Goal: Task Accomplishment & Management: Complete application form

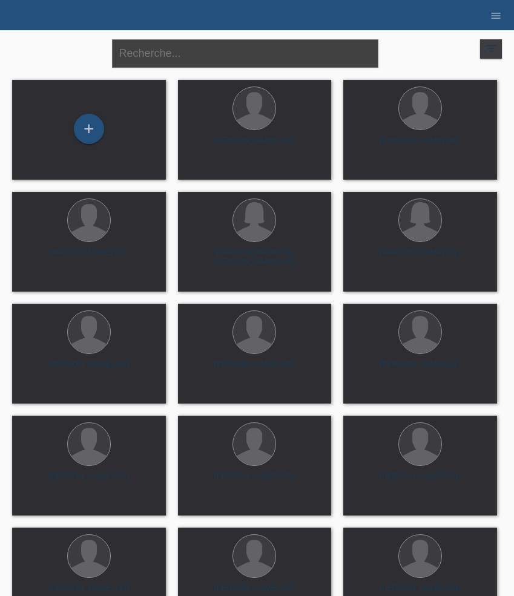
click at [255, 55] on input "text" at bounding box center [245, 53] width 266 height 28
type input "david"
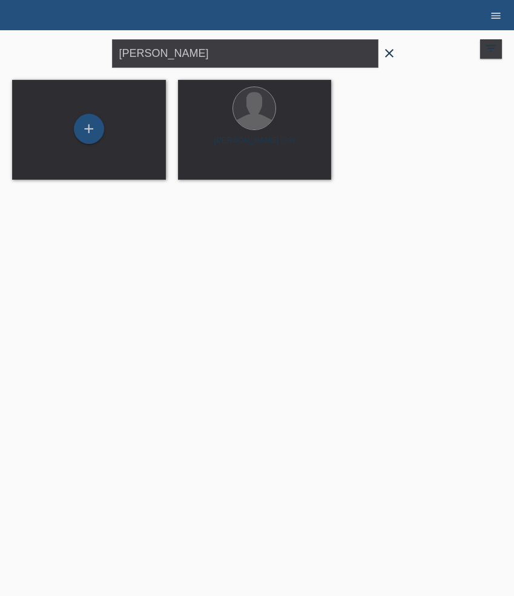
click at [494, 19] on icon "menu" at bounding box center [495, 16] width 12 height 12
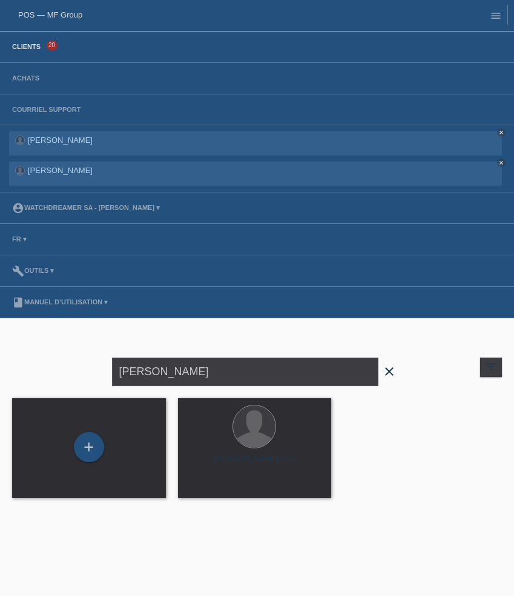
click at [27, 50] on link "Clients" at bounding box center [26, 46] width 41 height 7
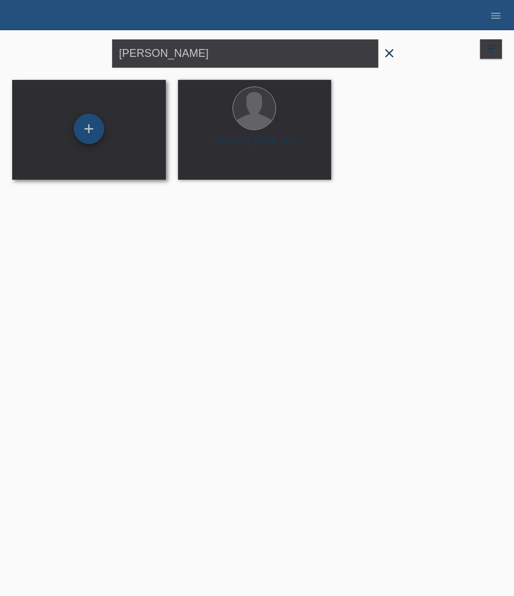
click at [87, 123] on div "+" at bounding box center [89, 129] width 30 height 30
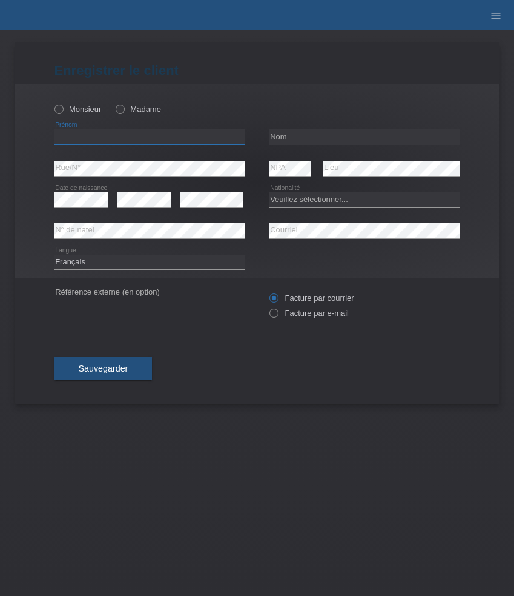
click at [124, 136] on input "text" at bounding box center [149, 136] width 191 height 15
paste input "[PERSON_NAME]"
type input "[PERSON_NAME]"
click at [82, 115] on div "Monsieur Madame" at bounding box center [149, 109] width 191 height 25
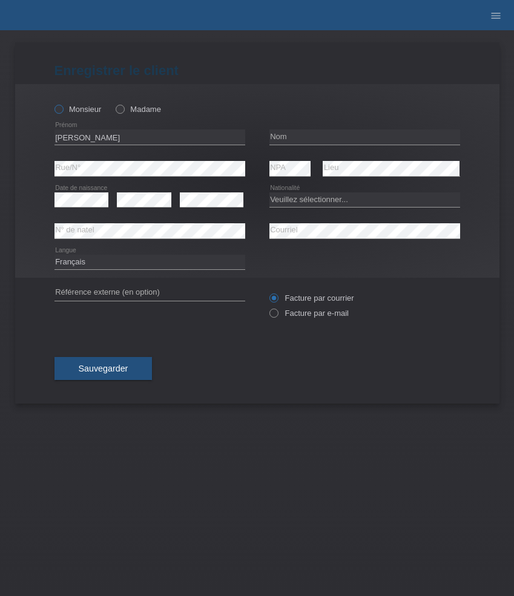
click at [81, 106] on label "Monsieur" at bounding box center [77, 109] width 47 height 9
click at [62, 106] on input "Monsieur" at bounding box center [58, 109] width 8 height 8
radio input "true"
click at [324, 136] on input "text" at bounding box center [364, 136] width 191 height 15
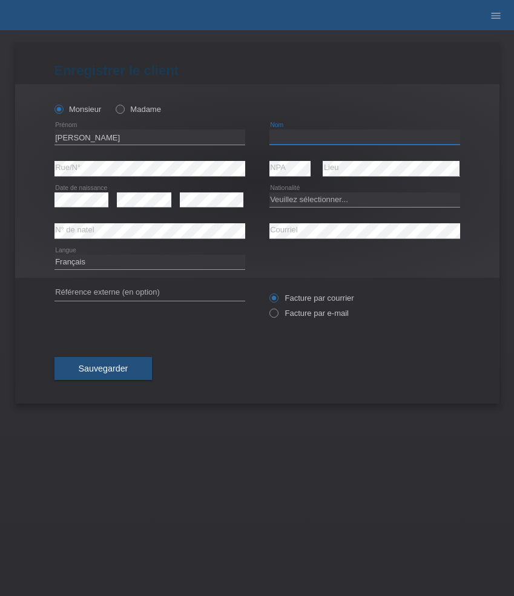
paste input "Orec"
type input "Orec"
click at [301, 200] on select "Veuillez sélectionner... Suisse Allemagne Autriche Liechtenstein ------------ A…" at bounding box center [364, 199] width 191 height 15
select select "CH"
click at [269, 192] on select "Veuillez sélectionner... Suisse Allemagne Autriche Liechtenstein ------------ A…" at bounding box center [364, 199] width 191 height 15
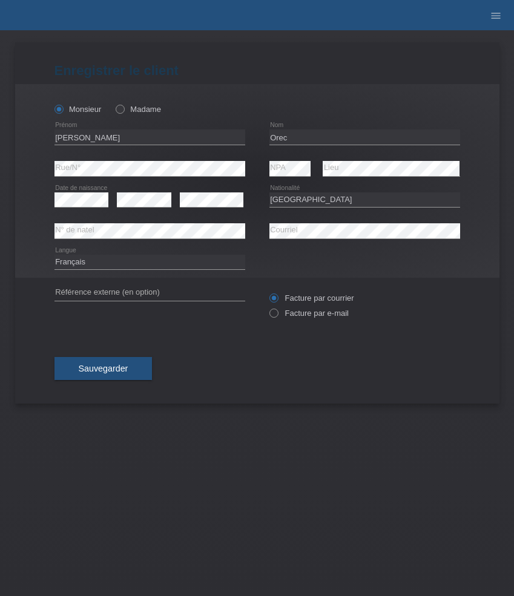
click at [140, 190] on div "error" at bounding box center [144, 199] width 54 height 31
click at [157, 269] on icon at bounding box center [149, 269] width 191 height 1
click at [156, 262] on select "Deutsch Français Italiano English" at bounding box center [149, 262] width 191 height 15
select select "de"
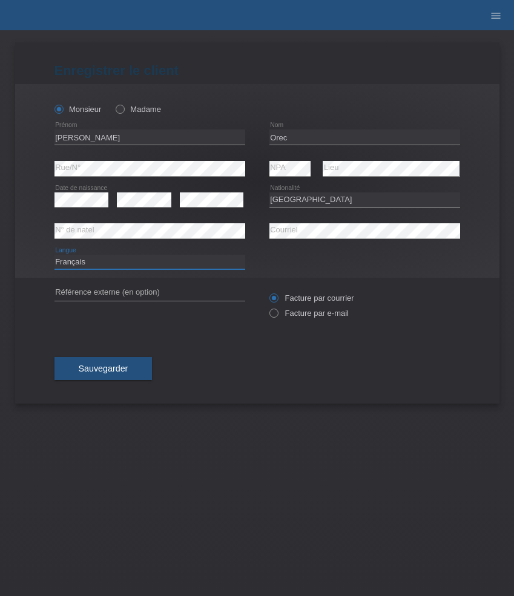
click at [54, 255] on select "Deutsch Français Italiano English" at bounding box center [149, 262] width 191 height 15
click at [299, 317] on label "Facture par e-mail" at bounding box center [308, 312] width 79 height 9
click at [277, 317] on input "Facture par e-mail" at bounding box center [273, 315] width 8 height 15
radio input "true"
click at [114, 371] on span "Sauvegarder" at bounding box center [104, 369] width 50 height 10
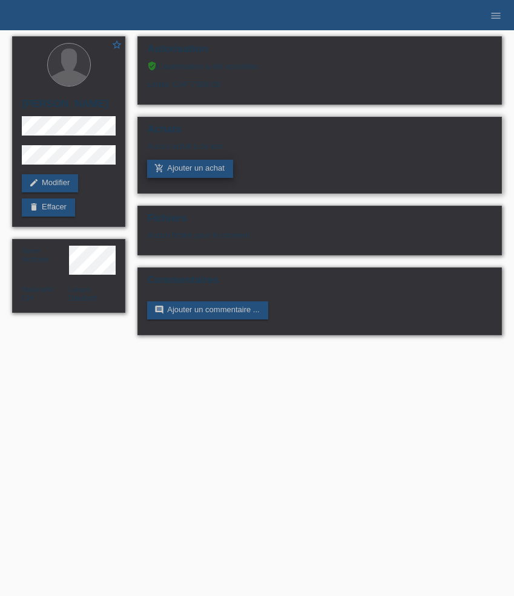
click at [197, 169] on link "add_shopping_cart Ajouter un achat" at bounding box center [190, 169] width 86 height 18
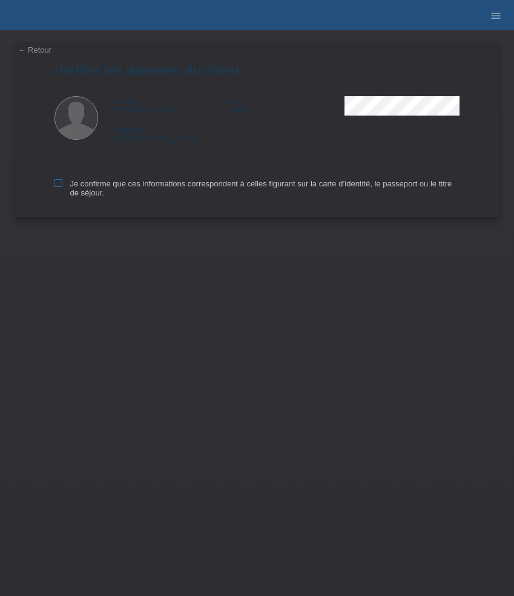
click at [101, 188] on label "Je confirme que ces informations correspondent à celles figurant sur la carte d…" at bounding box center [256, 188] width 405 height 18
click at [62, 187] on input "Je confirme que ces informations correspondent à celles figurant sur la carte d…" at bounding box center [58, 183] width 8 height 8
checkbox input "true"
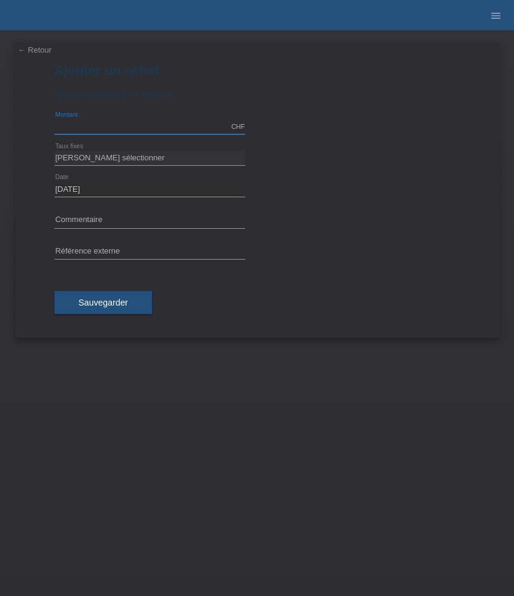
click at [80, 125] on input "text" at bounding box center [149, 126] width 191 height 15
type input "7500.00"
click at [118, 160] on select "[PERSON_NAME] sélectionner 6 versements 12 versements 24 versements 36 versemen…" at bounding box center [149, 158] width 191 height 15
select select "626"
click at [54, 151] on select "[PERSON_NAME] sélectionner 6 versements 12 versements 24 versements 36 versemen…" at bounding box center [149, 158] width 191 height 15
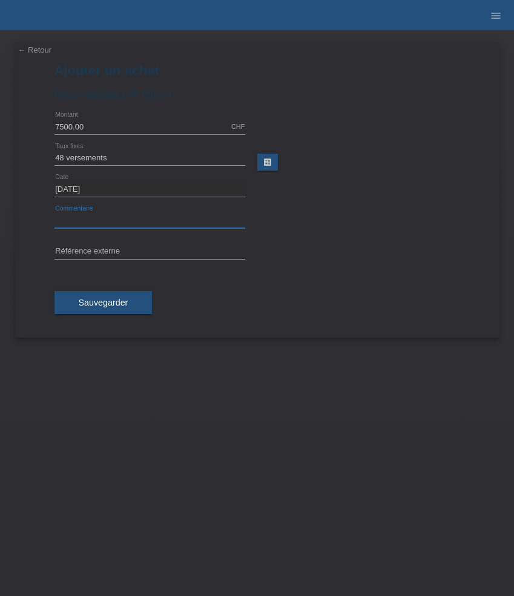
click at [106, 219] on input "text" at bounding box center [149, 220] width 191 height 15
paste input "Hublot Classic Fusion Titanium Blue - 42mm 541.NX.7170.RX"
type input "Hublot Classic Fusion Titanium Blue - 42mm 541.NX.7170.RX"
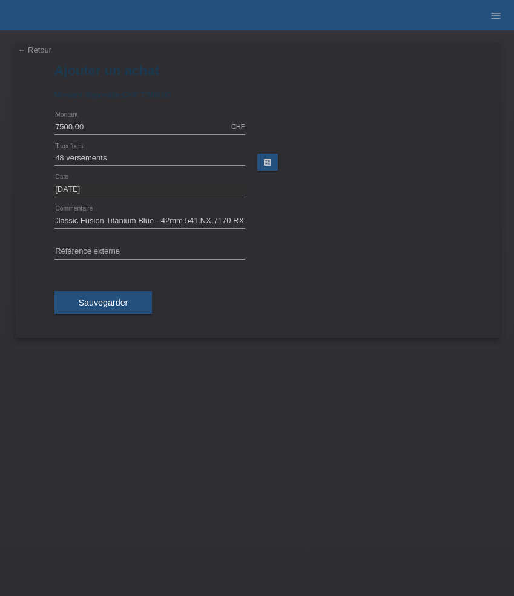
scroll to position [0, 0]
click at [159, 247] on input "text" at bounding box center [149, 251] width 191 height 15
paste input "536078"
type input "536078"
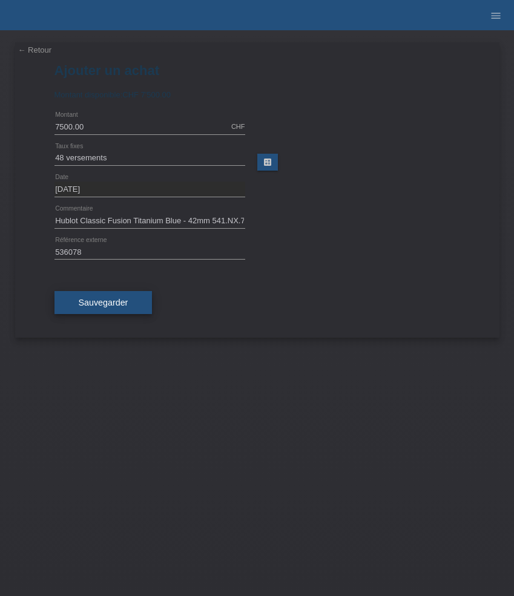
click at [113, 302] on span "Sauvegarder" at bounding box center [104, 303] width 50 height 10
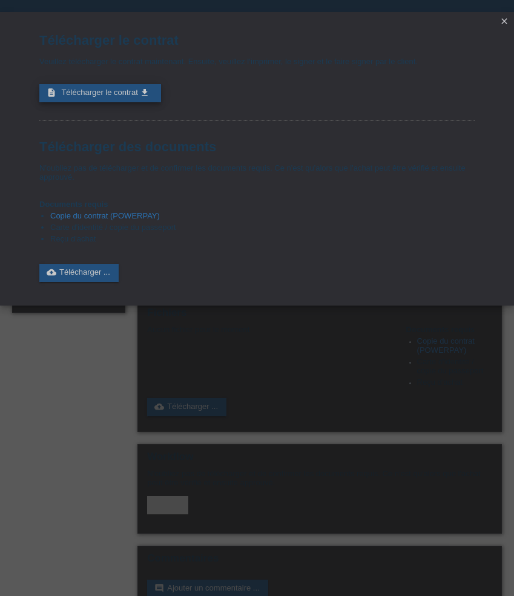
click at [96, 102] on link "description Télécharger le contrat get_app" at bounding box center [100, 93] width 122 height 18
